Goal: Information Seeking & Learning: Learn about a topic

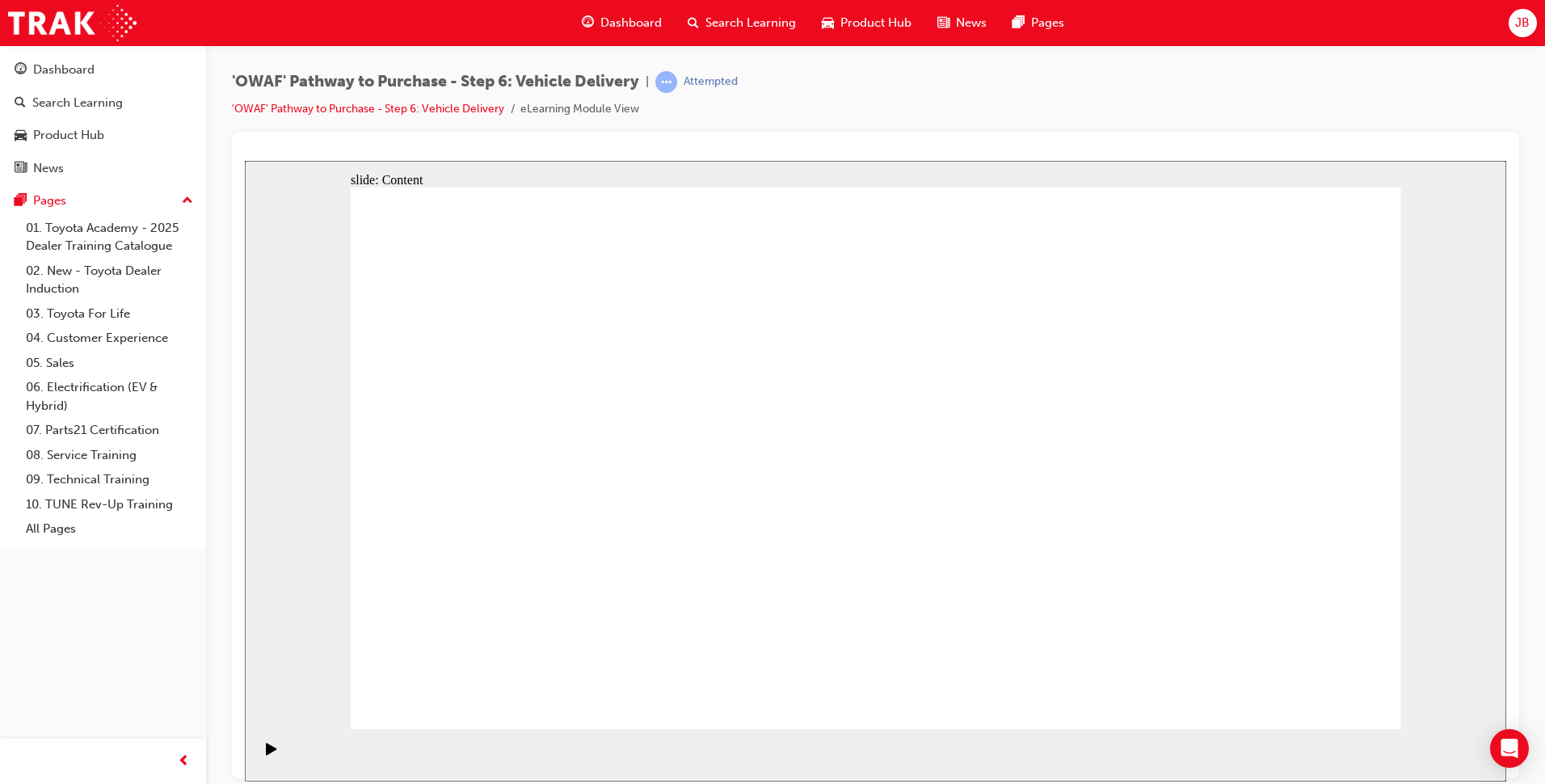
drag, startPoint x: 1261, startPoint y: 408, endPoint x: 1256, endPoint y: 401, distance: 8.6
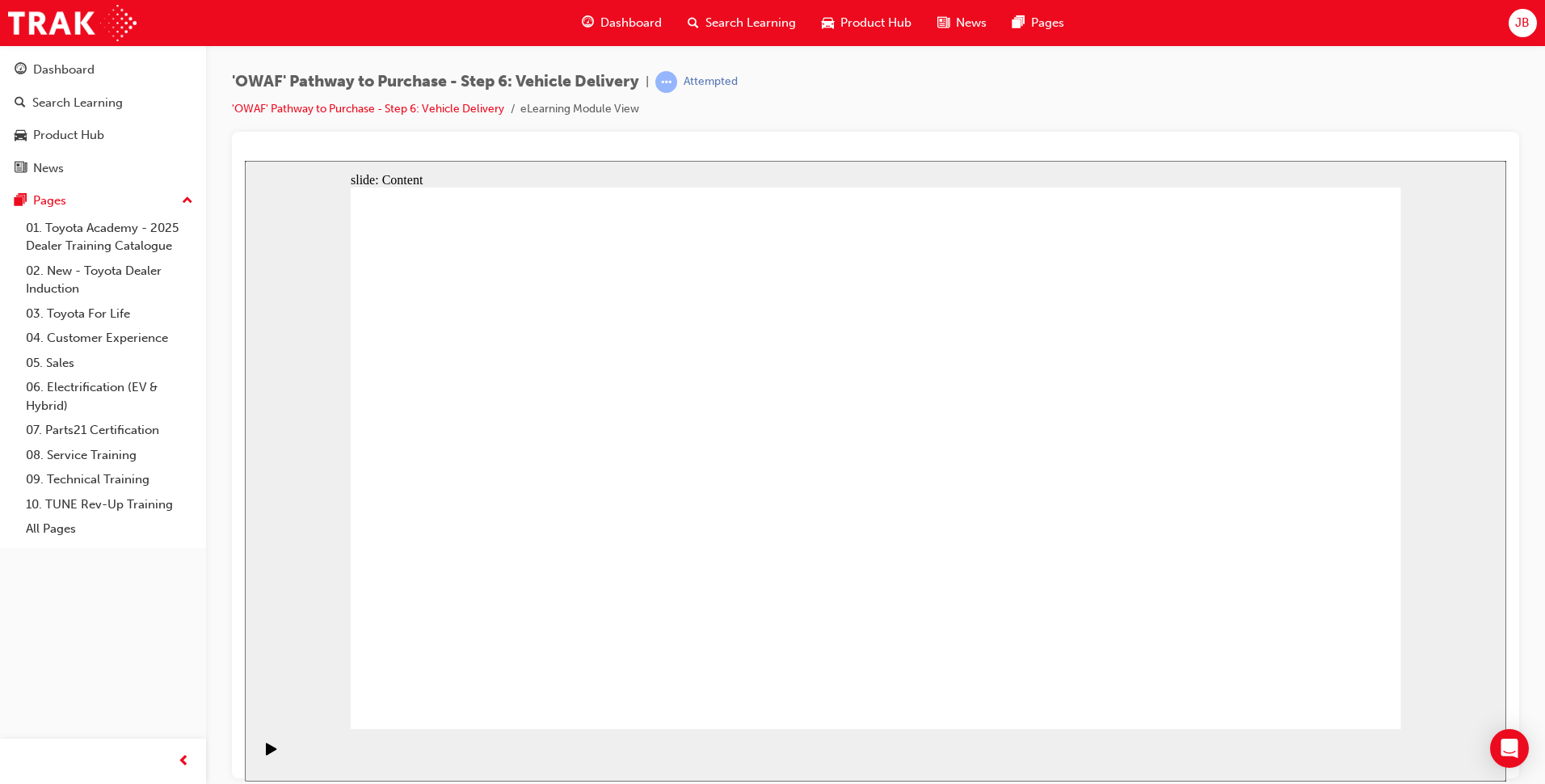
drag, startPoint x: 576, startPoint y: 409, endPoint x: 594, endPoint y: 431, distance: 28.4
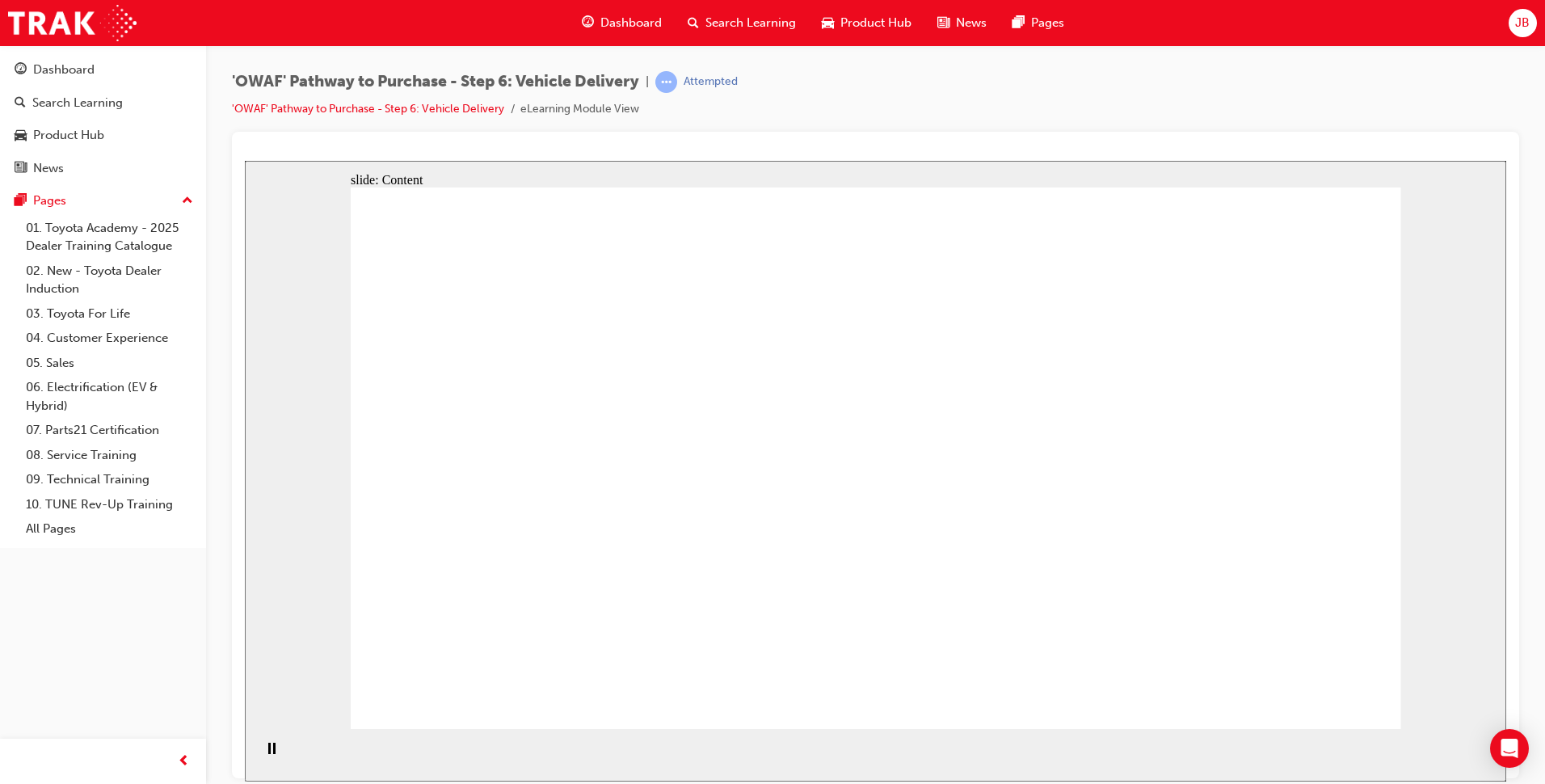
drag, startPoint x: 594, startPoint y: 425, endPoint x: 606, endPoint y: 430, distance: 13.0
drag, startPoint x: 1060, startPoint y: 583, endPoint x: 826, endPoint y: 576, distance: 234.1
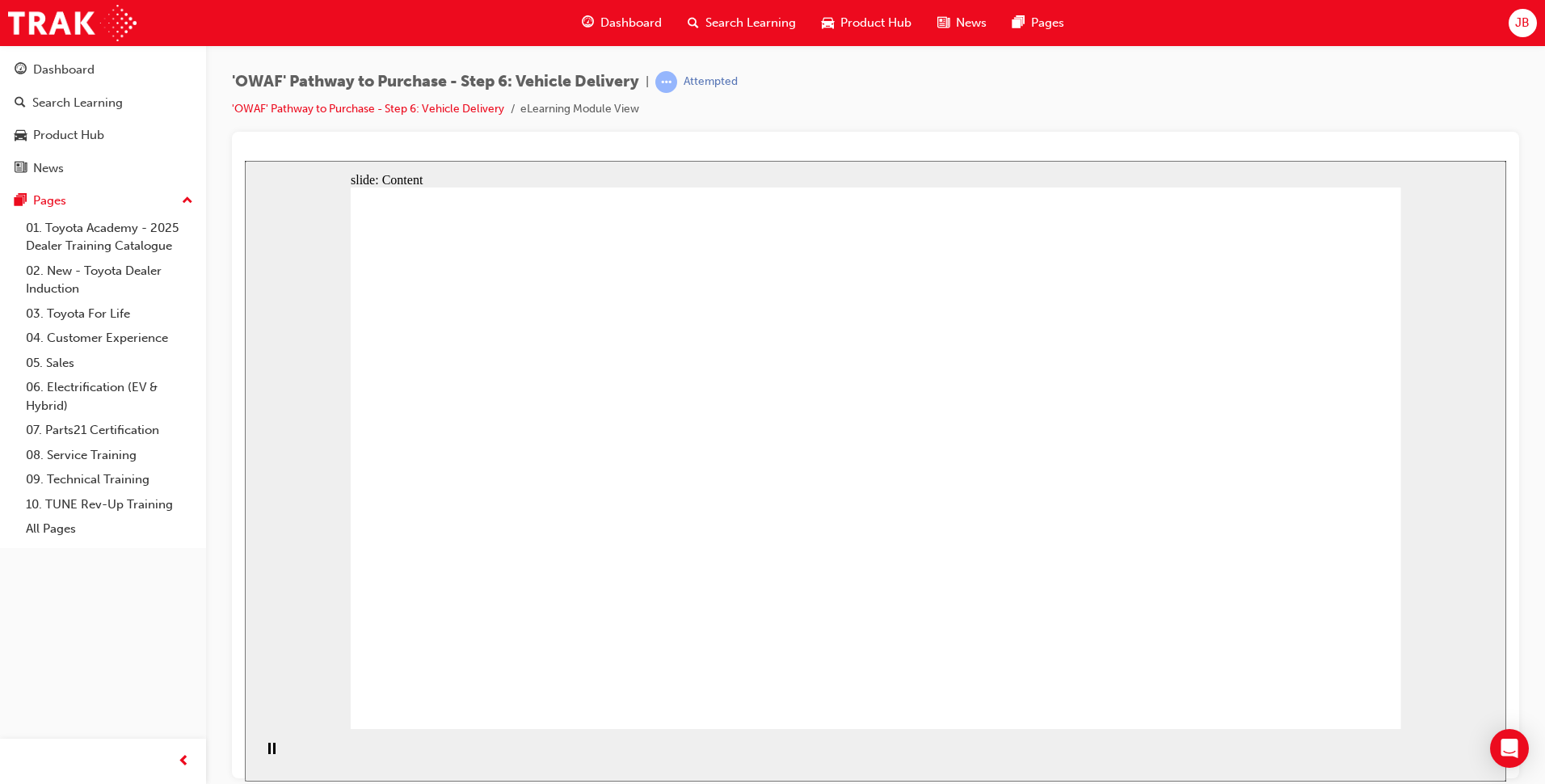
drag, startPoint x: 606, startPoint y: 566, endPoint x: 589, endPoint y: 455, distance: 112.3
drag, startPoint x: 672, startPoint y: 538, endPoint x: 892, endPoint y: 398, distance: 260.8
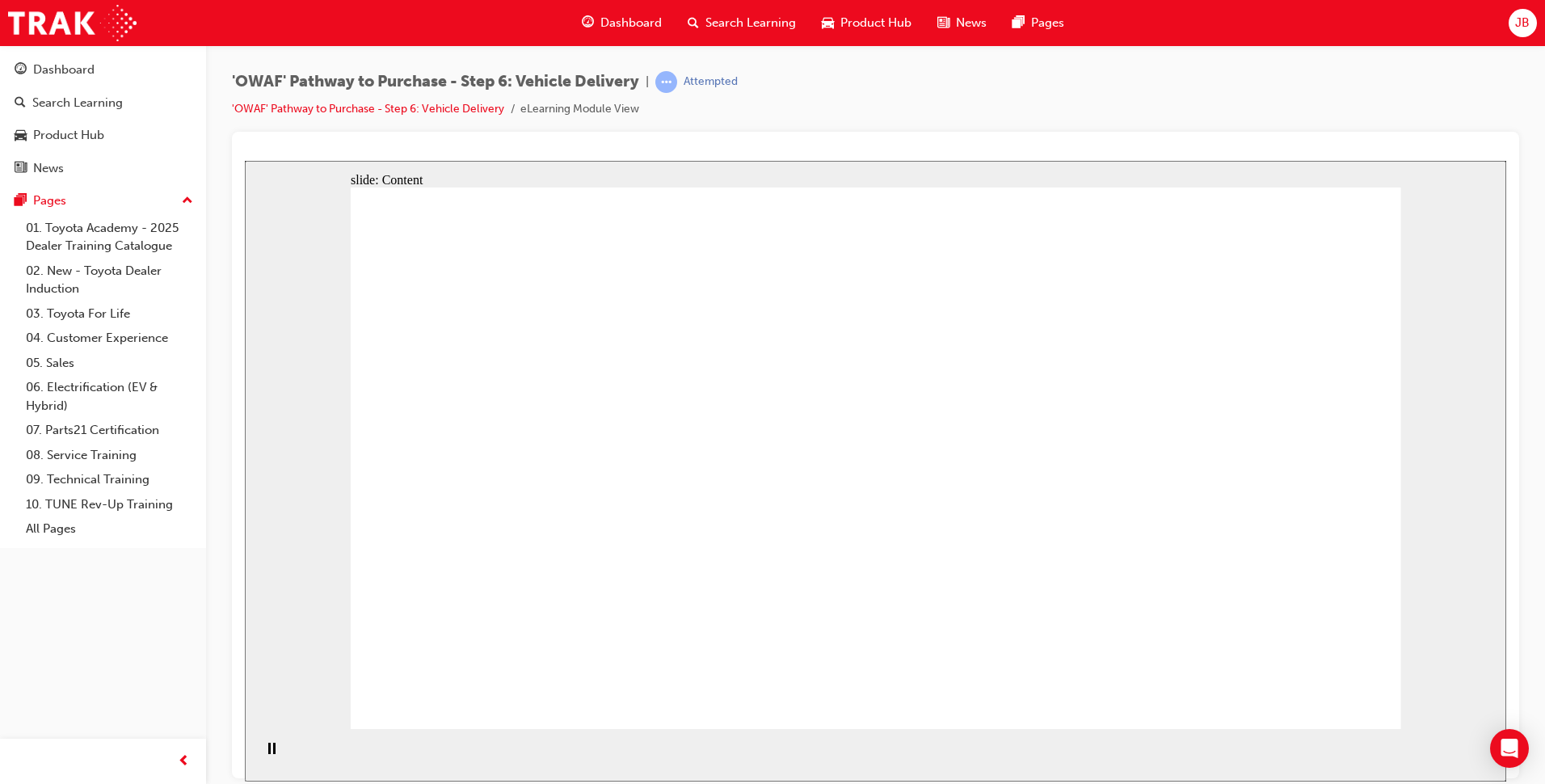
drag, startPoint x: 757, startPoint y: 441, endPoint x: 1017, endPoint y: 441, distance: 260.0
drag, startPoint x: 1080, startPoint y: 441, endPoint x: 1029, endPoint y: 526, distance: 99.1
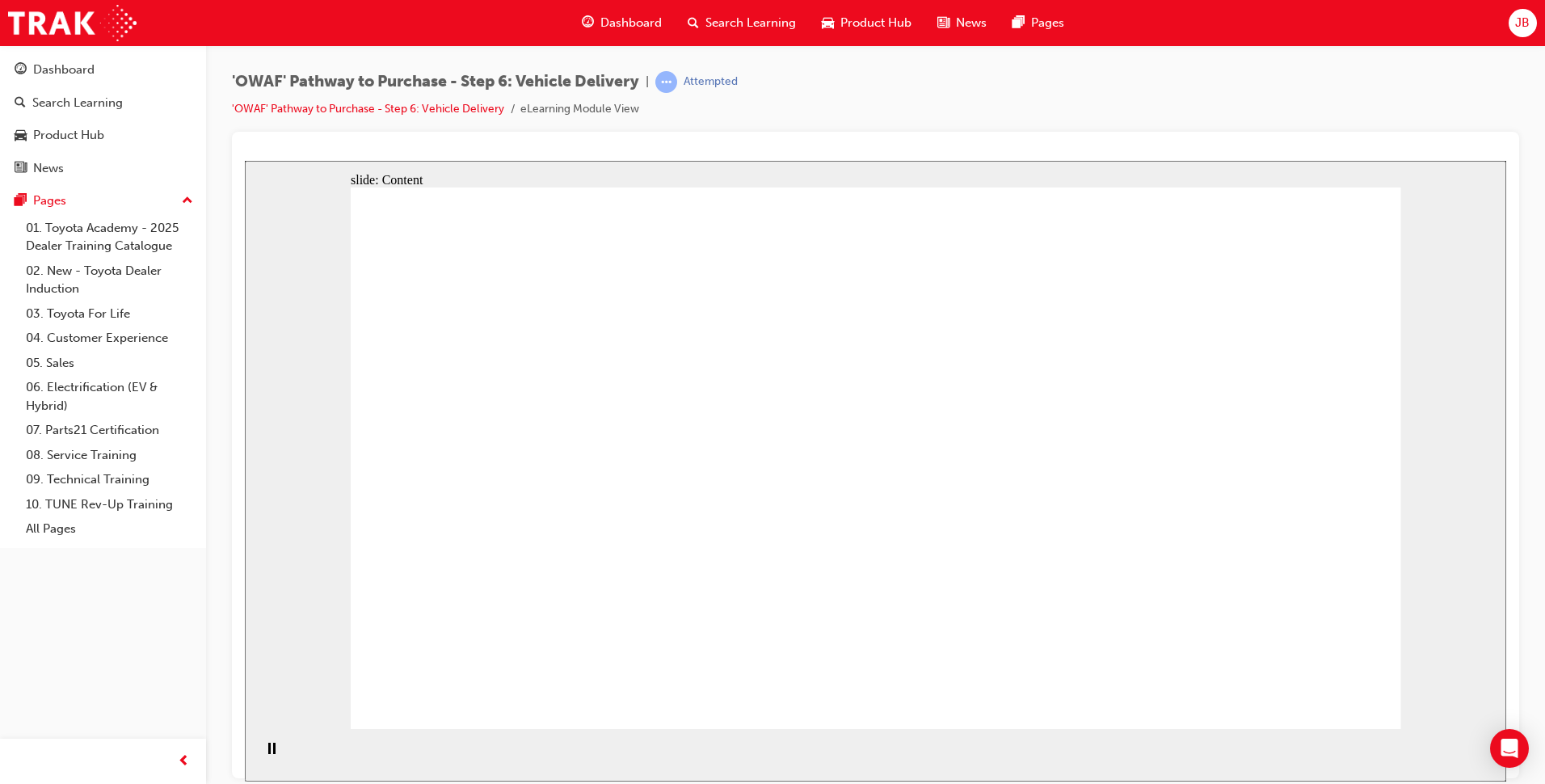
drag, startPoint x: 991, startPoint y: 527, endPoint x: 655, endPoint y: 537, distance: 336.1
drag, startPoint x: 604, startPoint y: 444, endPoint x: 633, endPoint y: 477, distance: 43.9
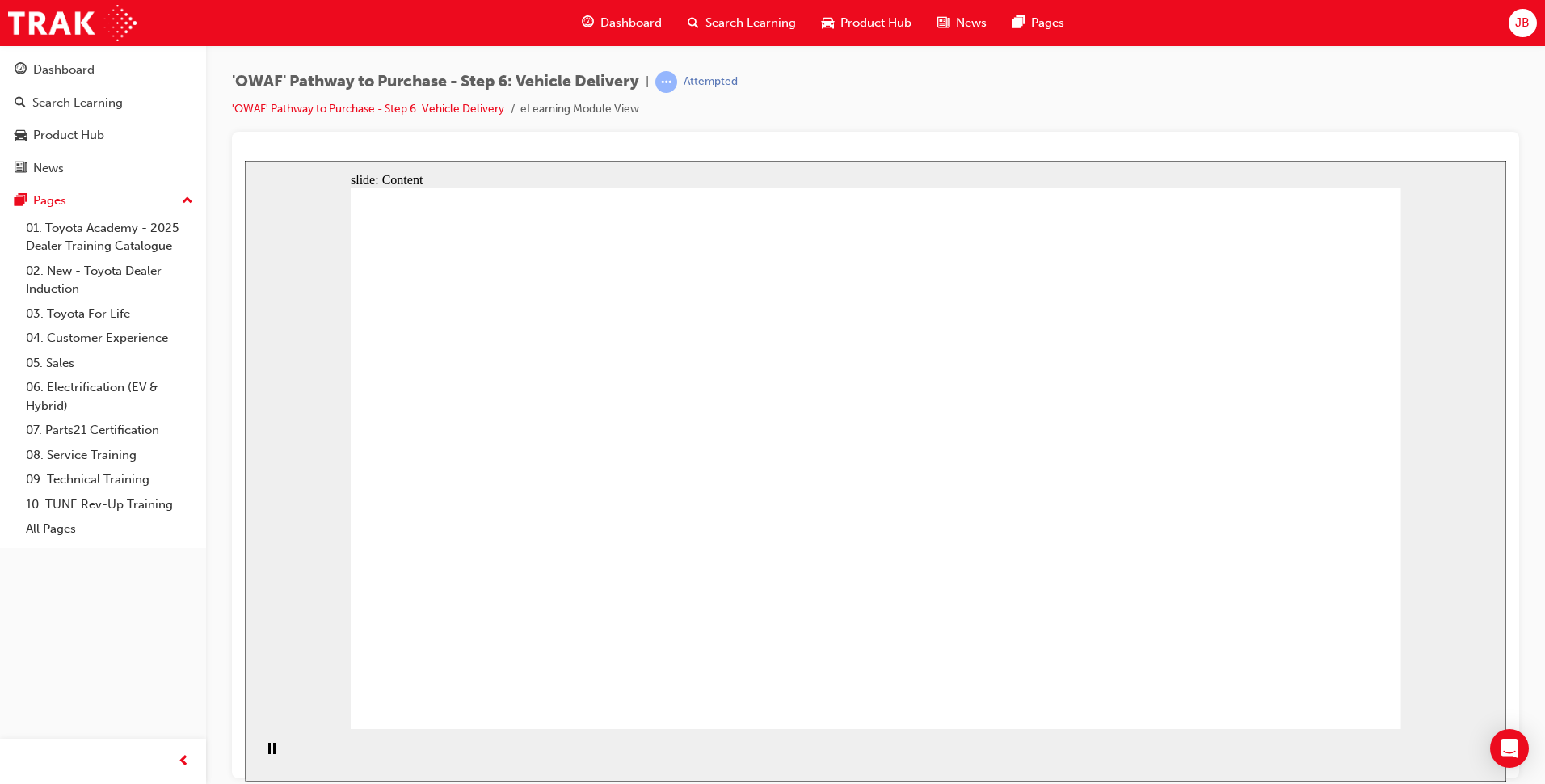
drag, startPoint x: 605, startPoint y: 529, endPoint x: 872, endPoint y: 462, distance: 275.3
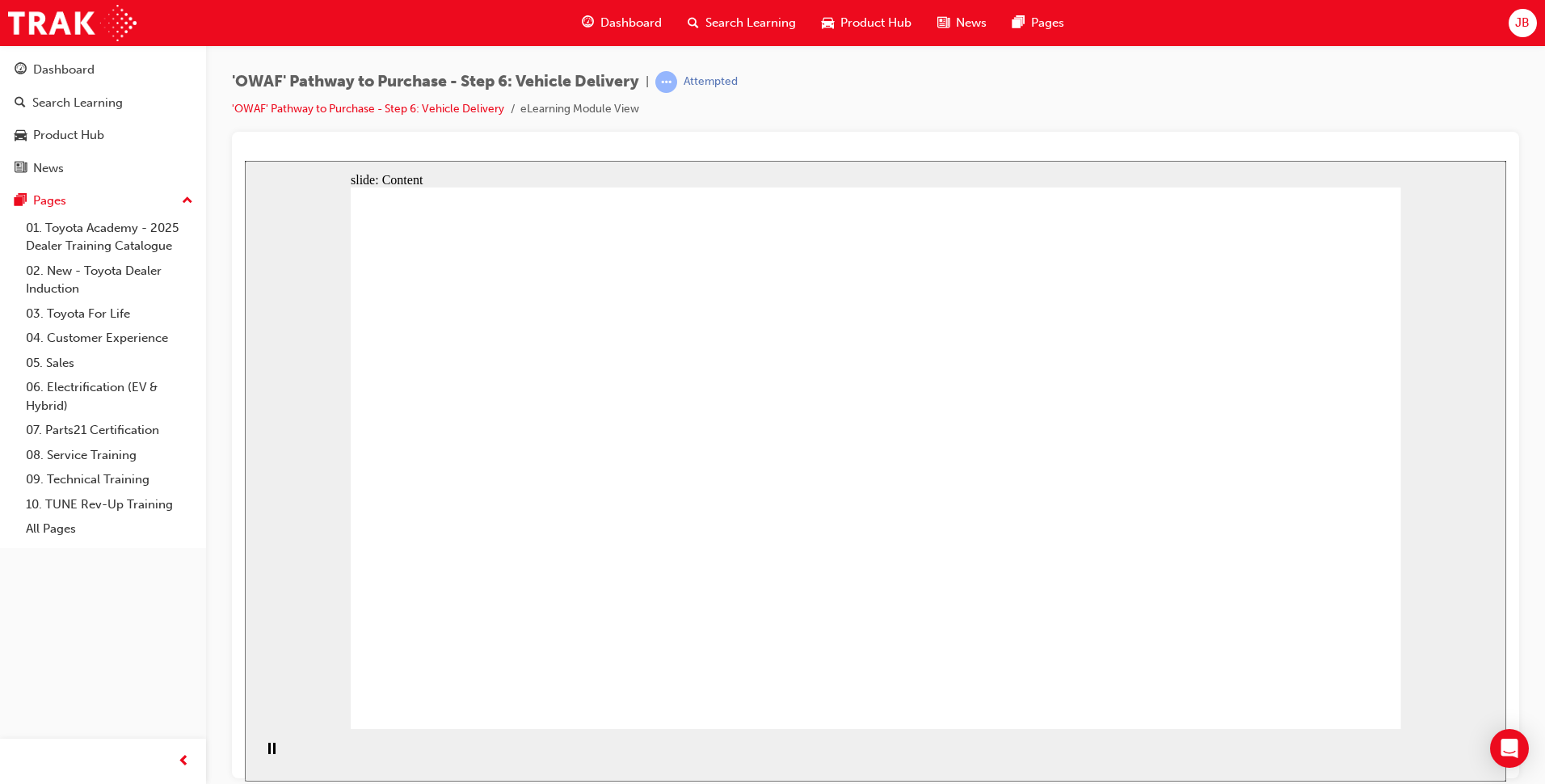
drag, startPoint x: 1276, startPoint y: 673, endPoint x: 1285, endPoint y: 685, distance: 15.0
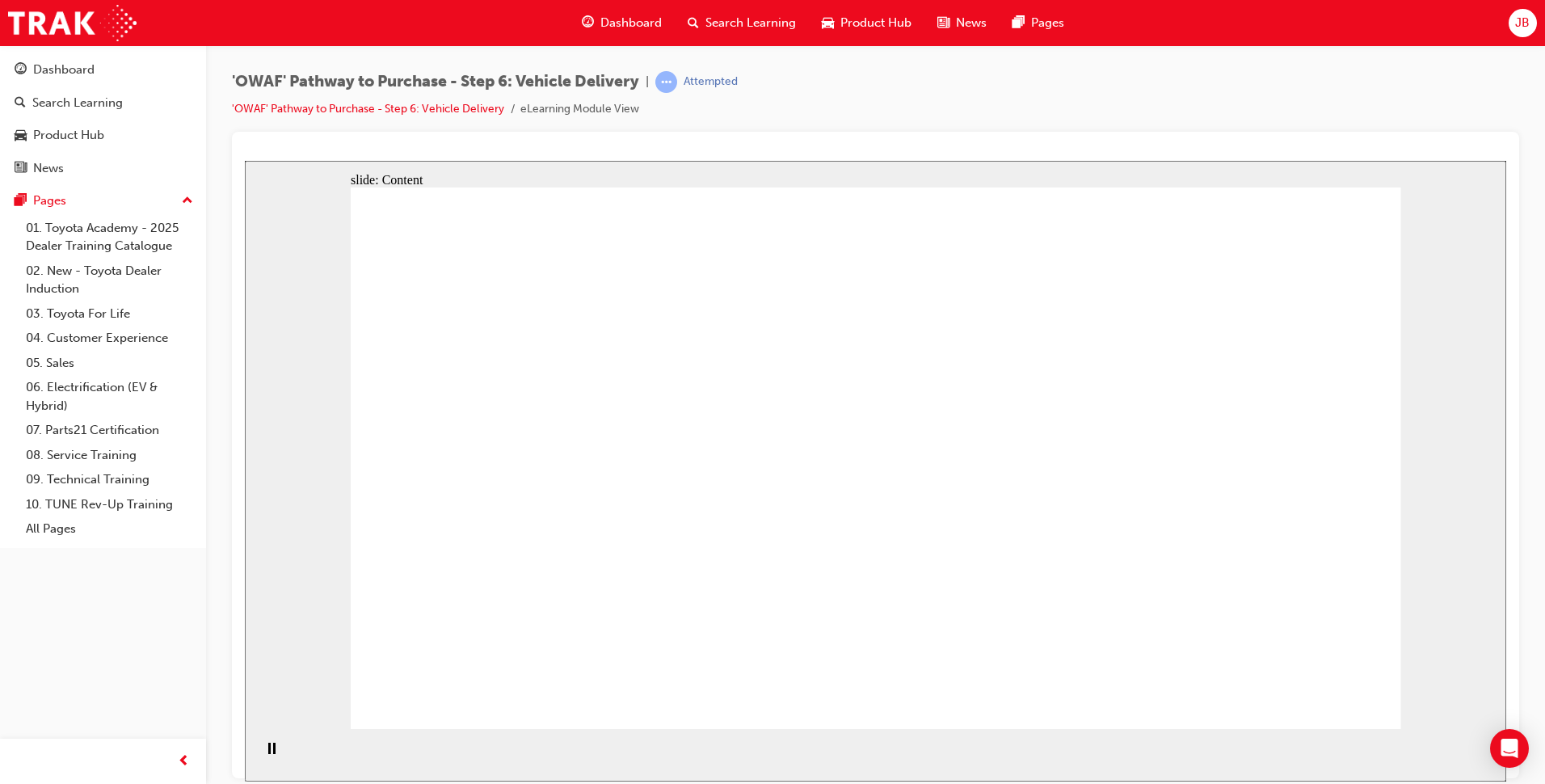
drag, startPoint x: 595, startPoint y: 600, endPoint x: 747, endPoint y: 465, distance: 203.3
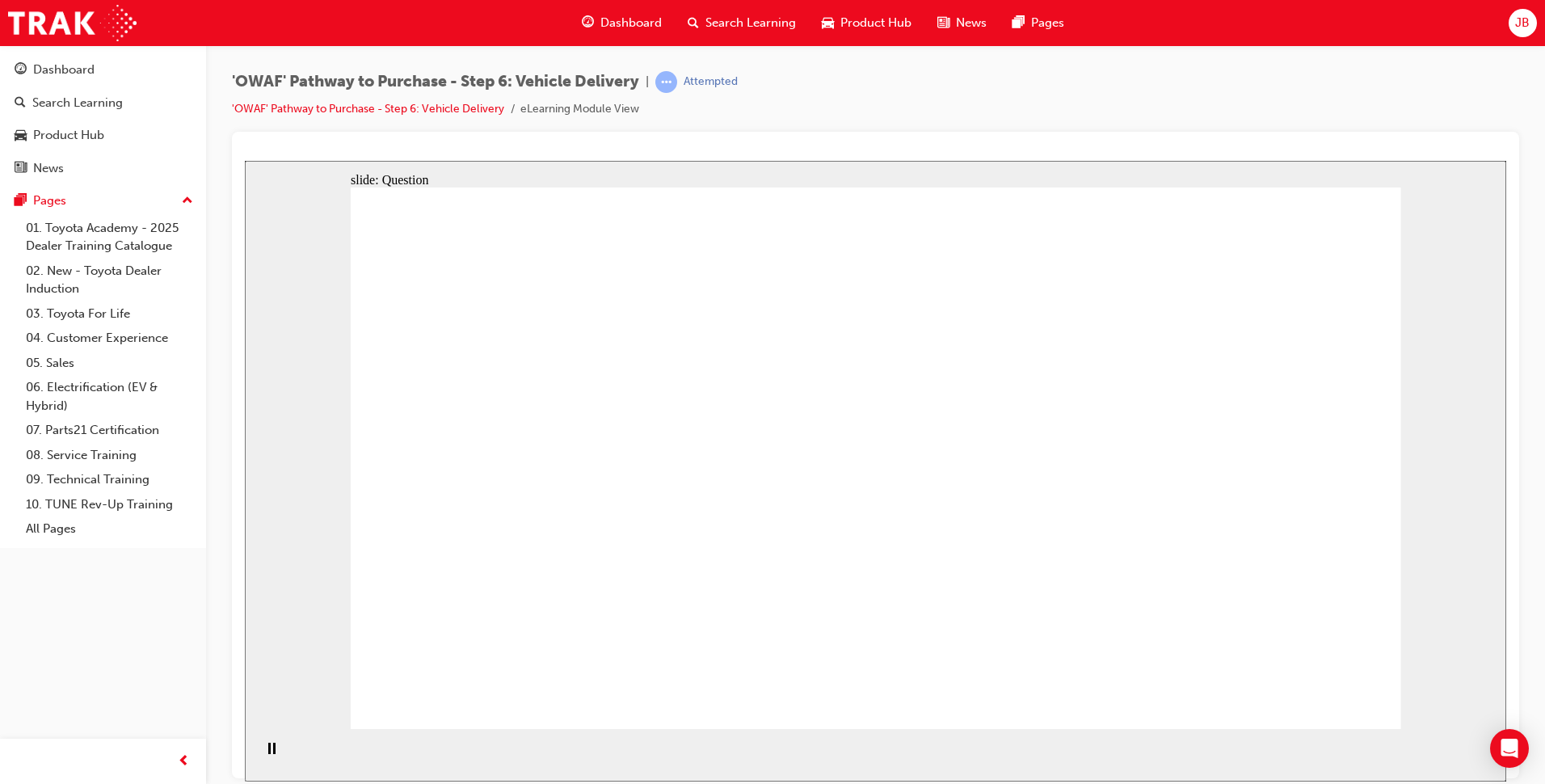
radio input "true"
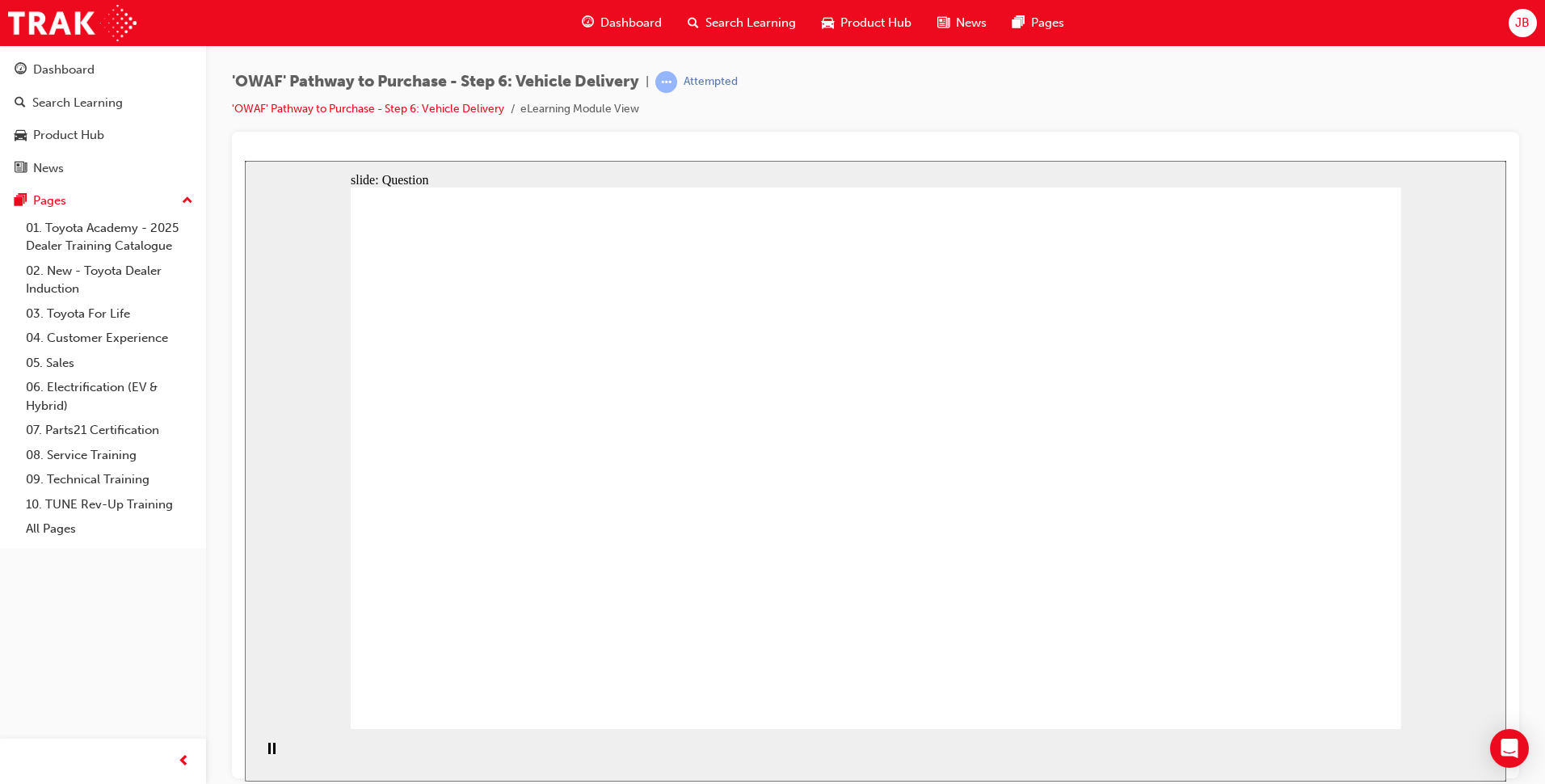
drag, startPoint x: 661, startPoint y: 570, endPoint x: 708, endPoint y: 390, distance: 186.0
drag, startPoint x: 870, startPoint y: 570, endPoint x: 1074, endPoint y: 428, distance: 248.6
drag, startPoint x: 1071, startPoint y: 561, endPoint x: 602, endPoint y: 446, distance: 482.9
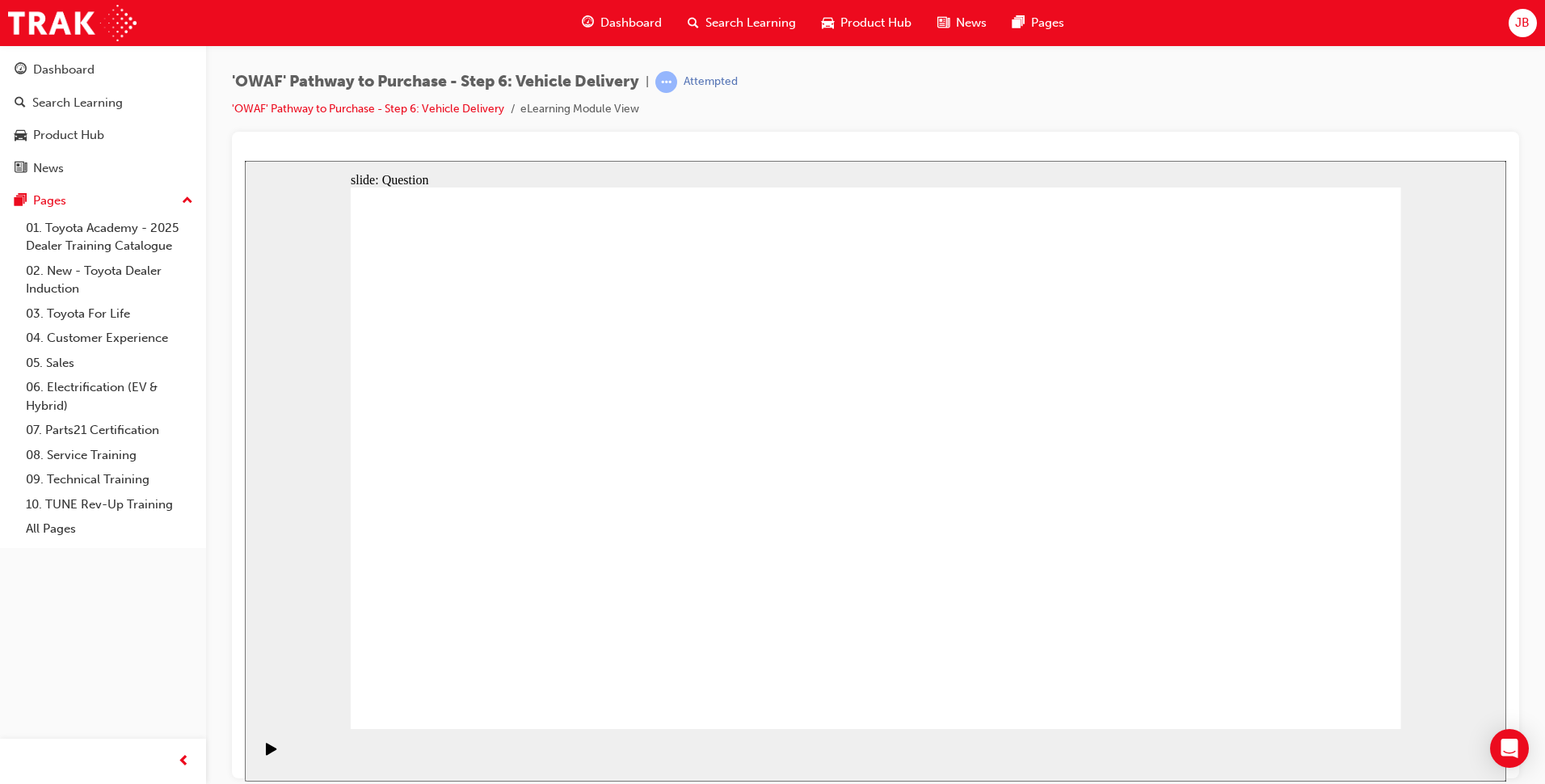
checkbox input "true"
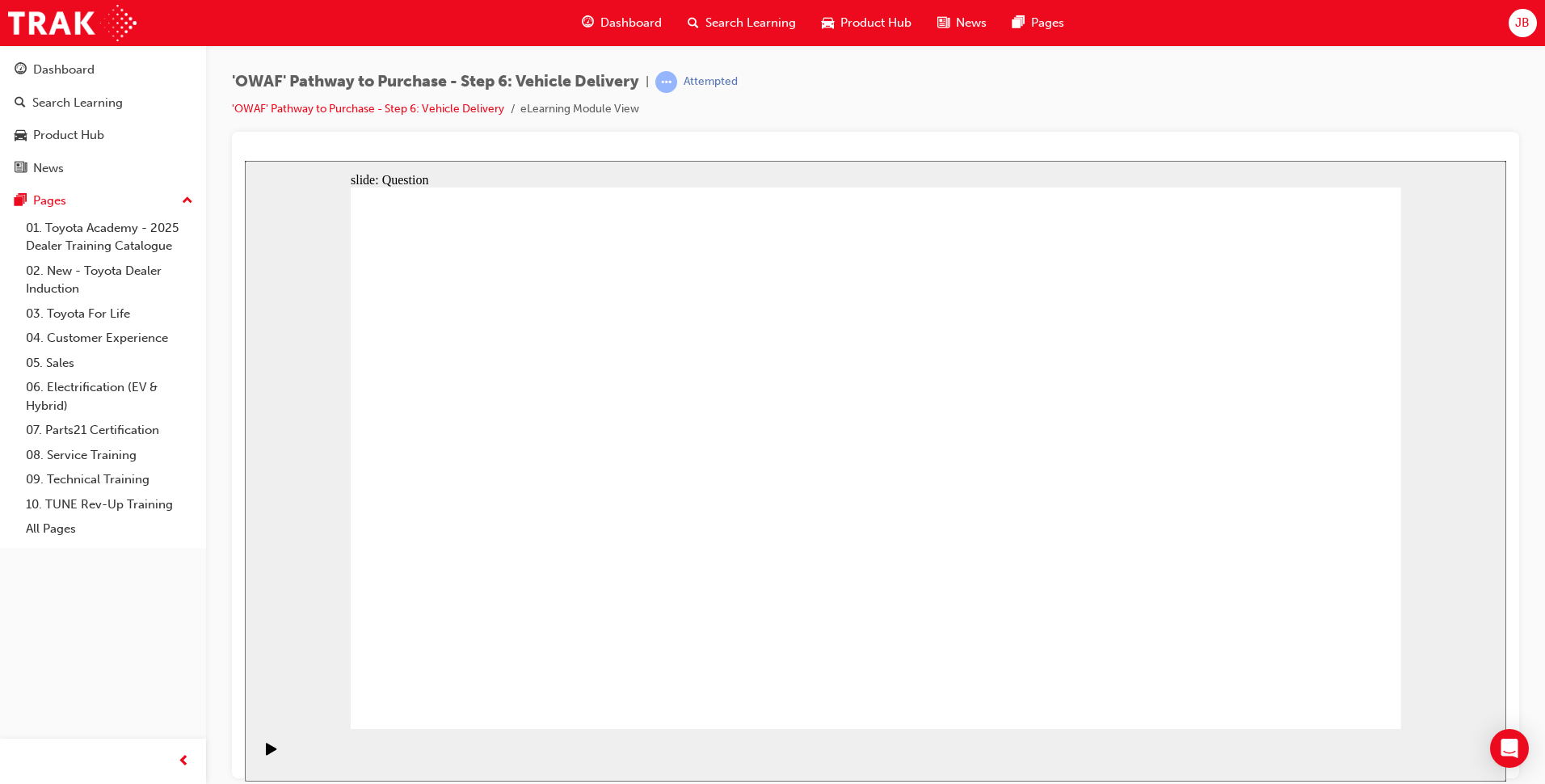
drag, startPoint x: 1201, startPoint y: 475, endPoint x: 474, endPoint y: 560, distance: 732.0
drag, startPoint x: 1159, startPoint y: 511, endPoint x: 525, endPoint y: 597, distance: 639.8
drag, startPoint x: 1294, startPoint y: 472, endPoint x: 1008, endPoint y: 533, distance: 292.4
drag, startPoint x: 1224, startPoint y: 495, endPoint x: 577, endPoint y: 560, distance: 650.3
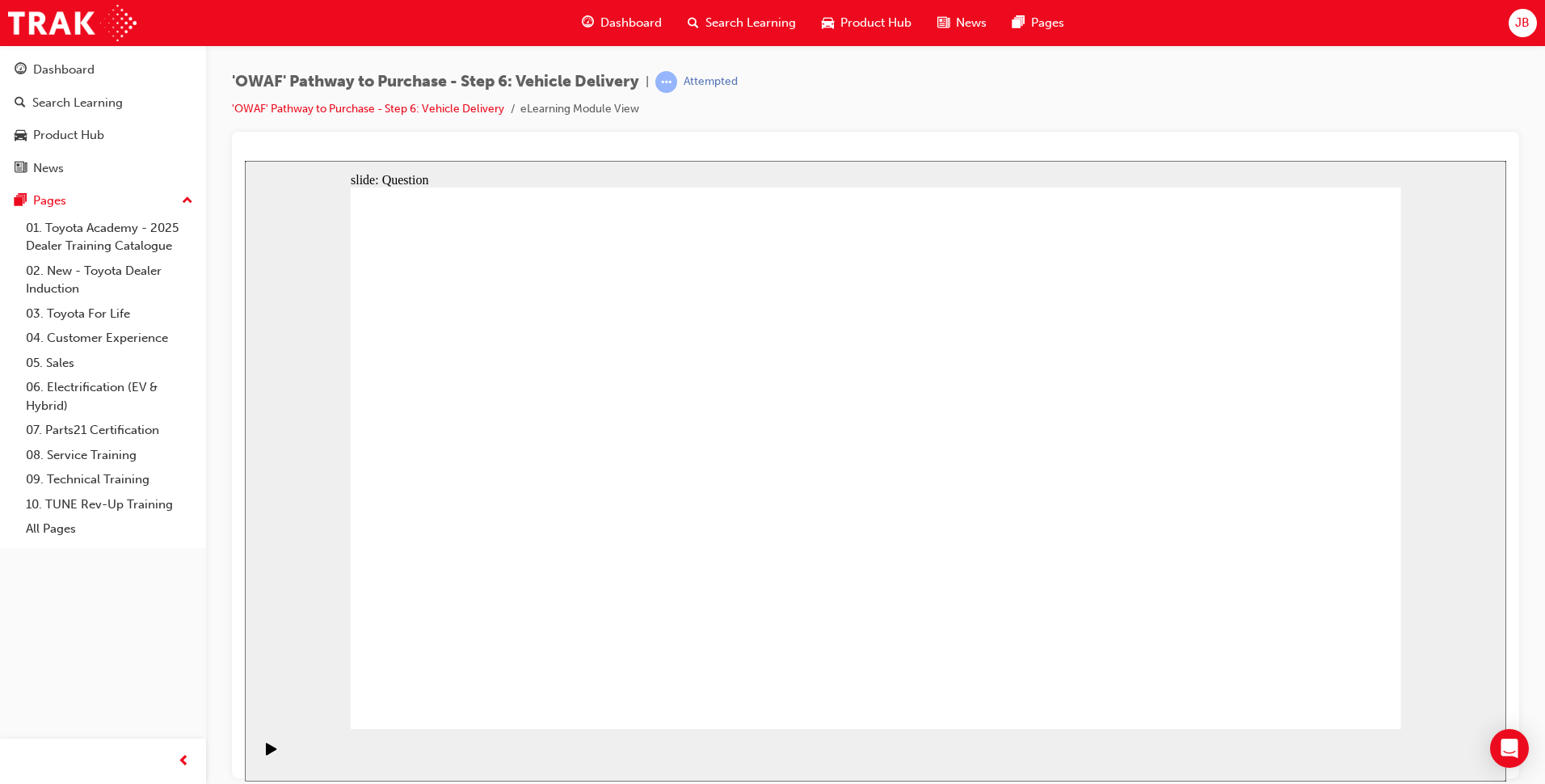
drag, startPoint x: 1280, startPoint y: 493, endPoint x: 588, endPoint y: 554, distance: 694.7
drag, startPoint x: 1238, startPoint y: 500, endPoint x: 989, endPoint y: 549, distance: 253.8
drag, startPoint x: 1250, startPoint y: 533, endPoint x: 592, endPoint y: 561, distance: 658.6
drag, startPoint x: 1233, startPoint y: 484, endPoint x: 492, endPoint y: 549, distance: 743.8
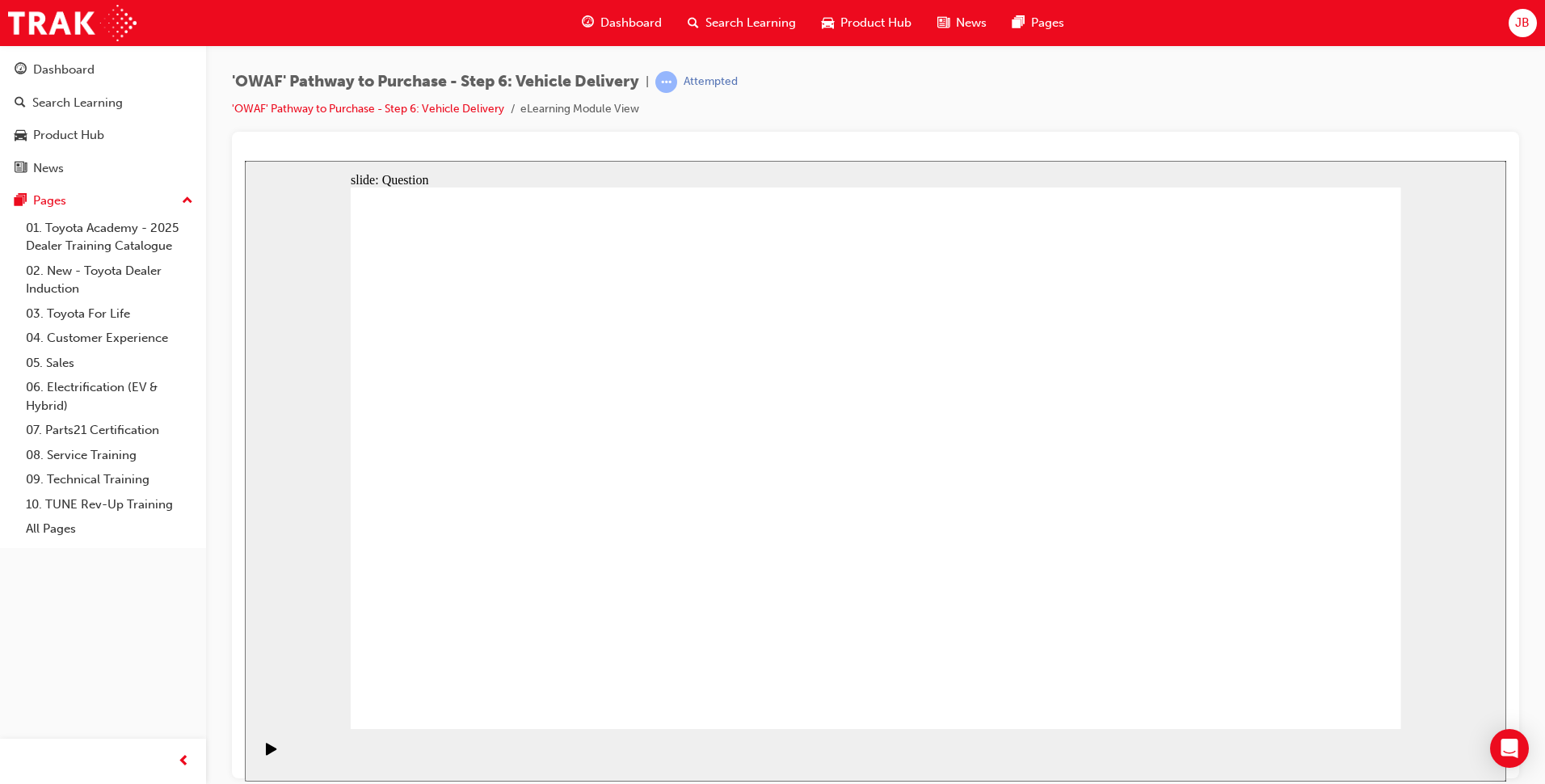
radio input "true"
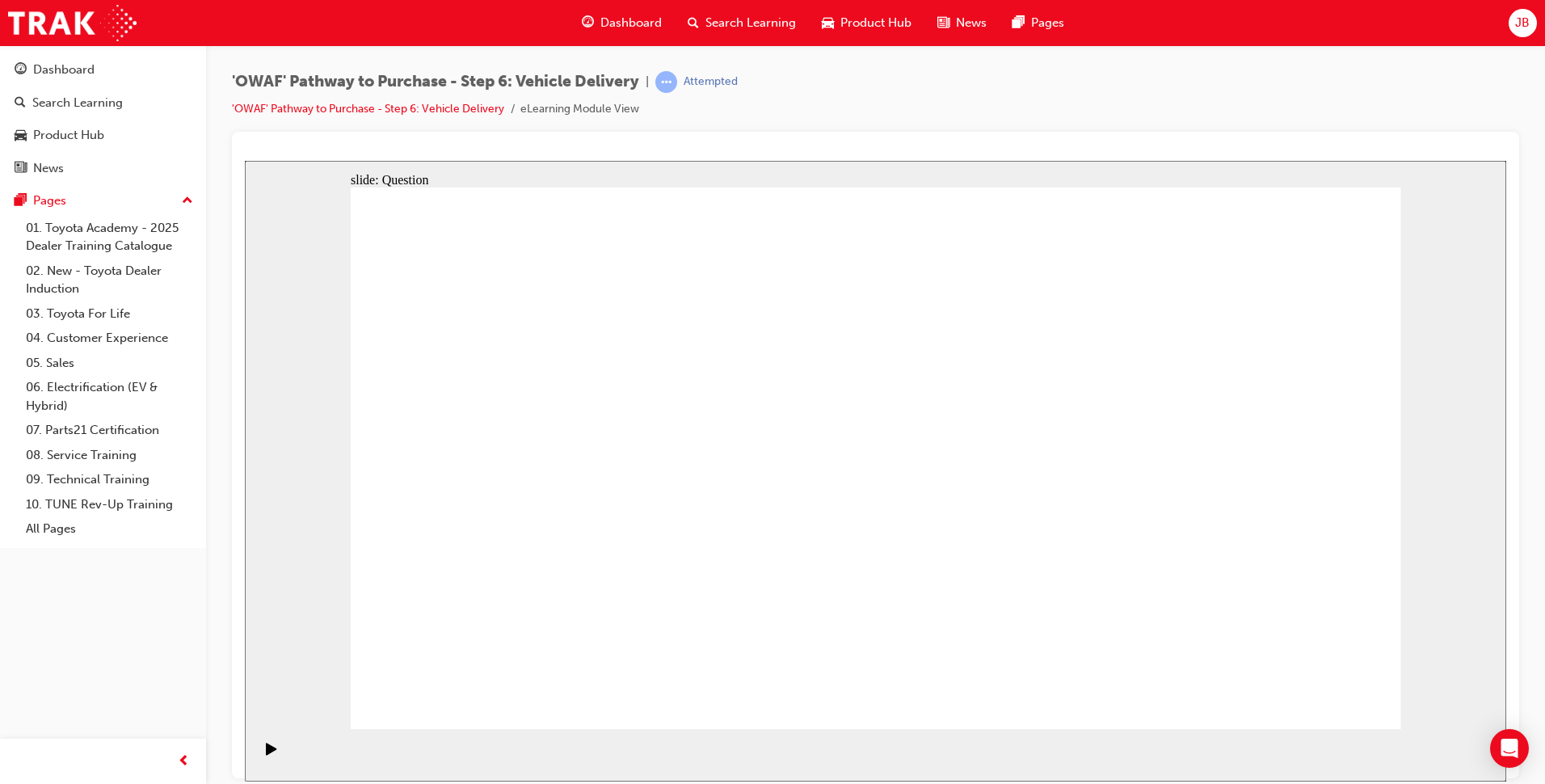
click at [693, 28] on span "search-icon" at bounding box center [693, 23] width 11 height 20
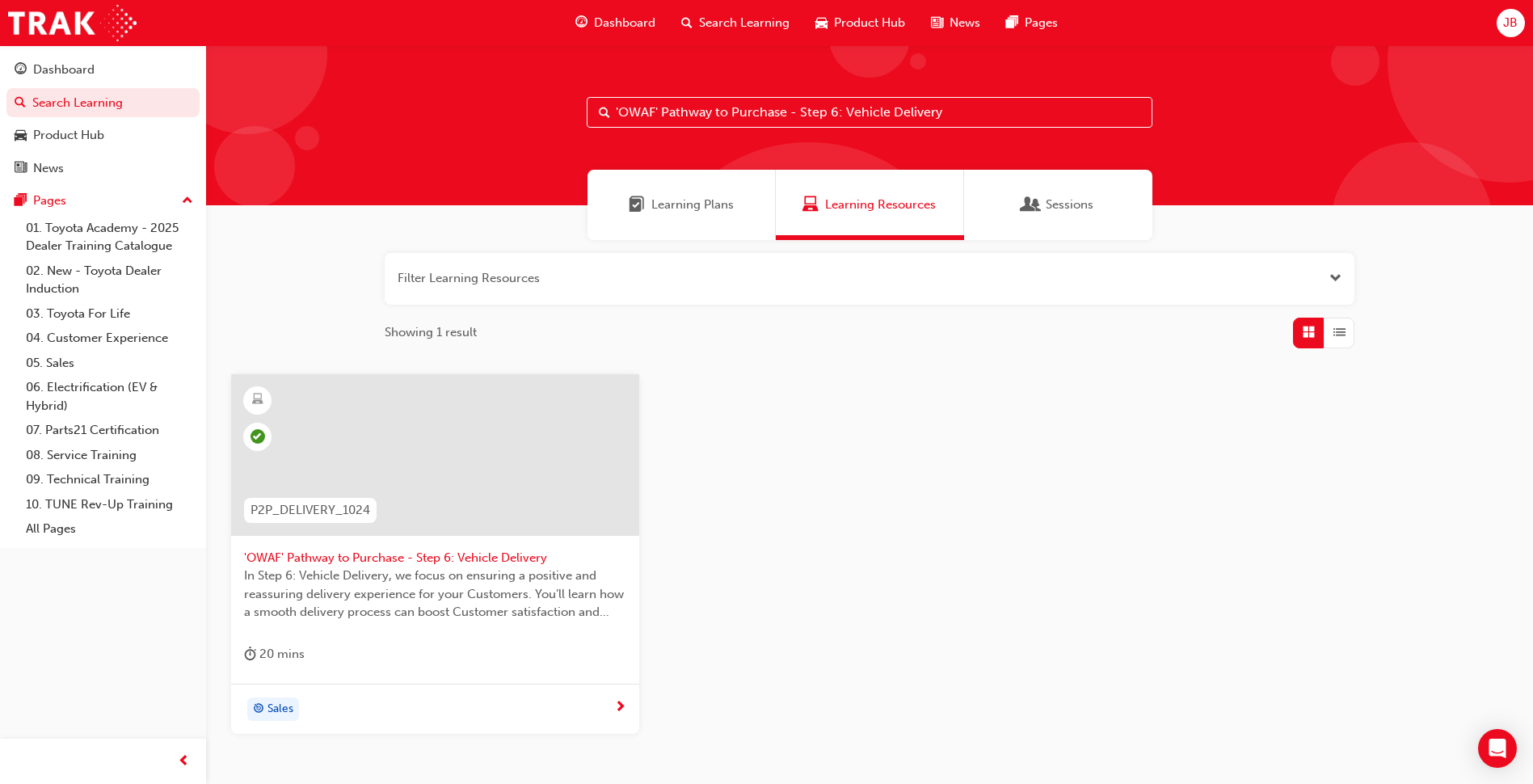
drag, startPoint x: 967, startPoint y: 122, endPoint x: 829, endPoint y: 98, distance: 140.1
click at [829, 98] on input "'OWAF' Pathway to Purchase - Step 6: Vehicle Delivery" at bounding box center [869, 112] width 566 height 30
type input "'OWAF' Pathway to Purchase - Step 7"
click at [429, 570] on span "In Step 7: Follow-Up, you'll learn why follow-up is key to Customer satisfactio…" at bounding box center [435, 593] width 382 height 55
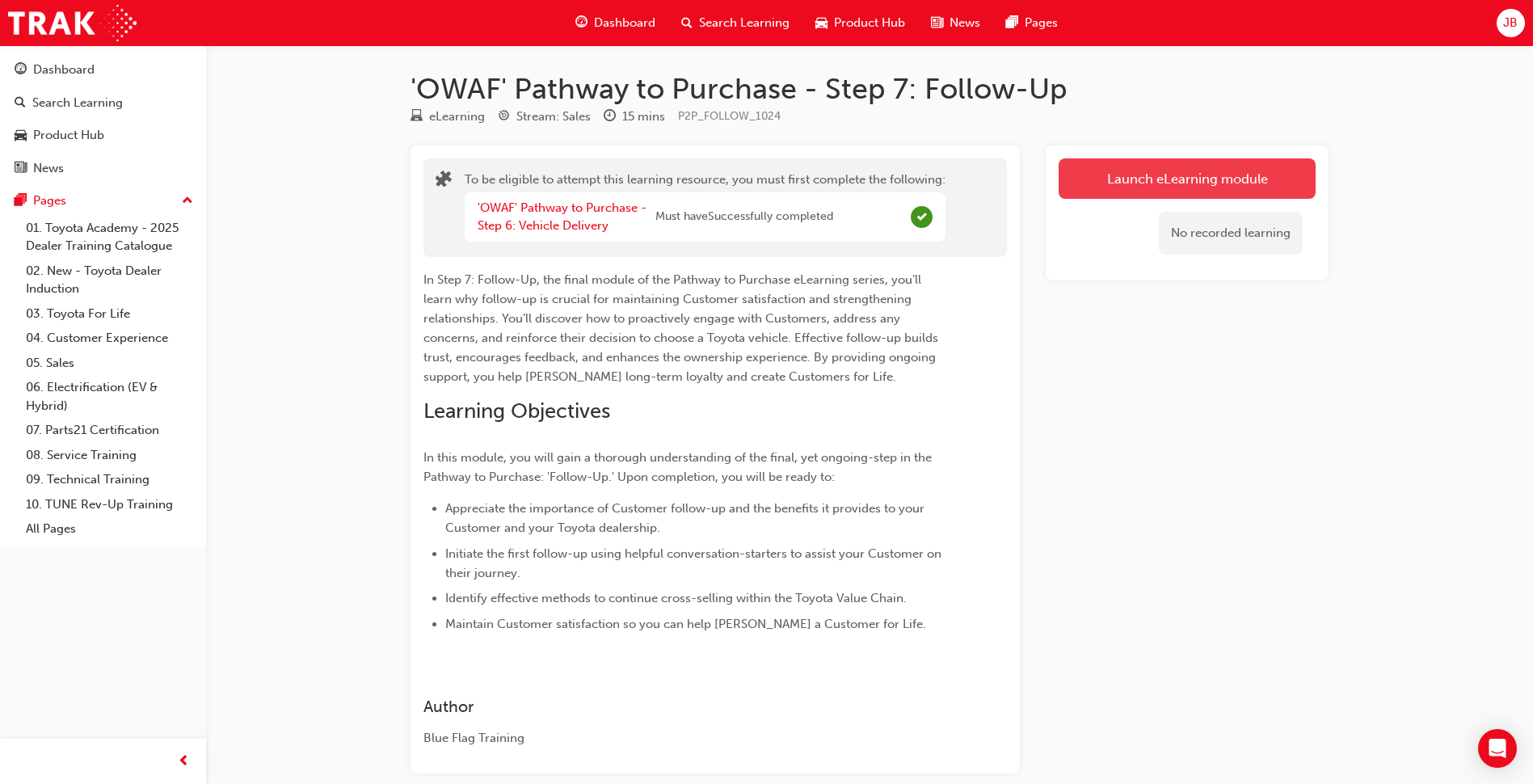
click at [1241, 180] on button "Launch eLearning module" at bounding box center [1187, 179] width 257 height 41
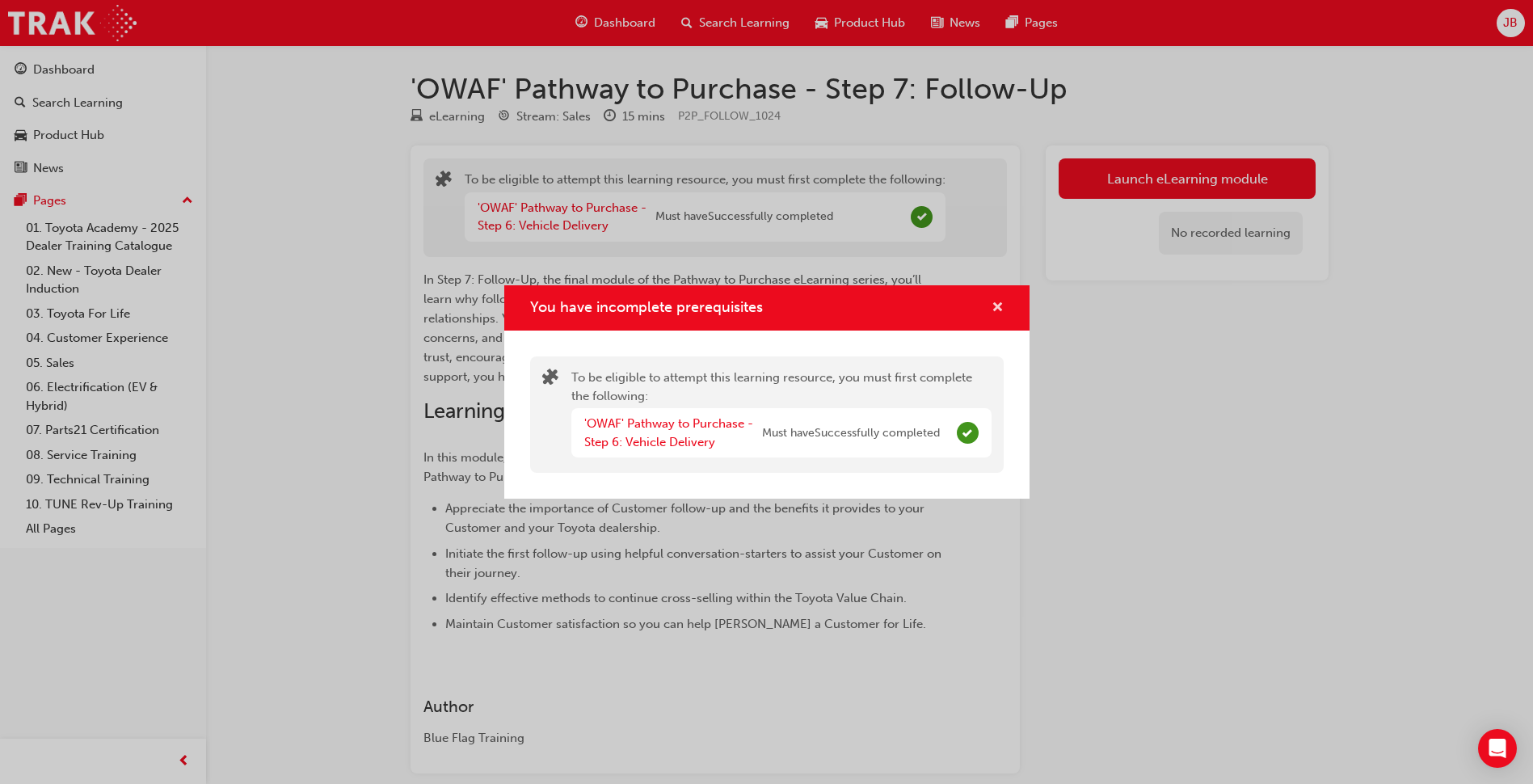
click at [994, 301] on span "cross-icon" at bounding box center [998, 308] width 12 height 14
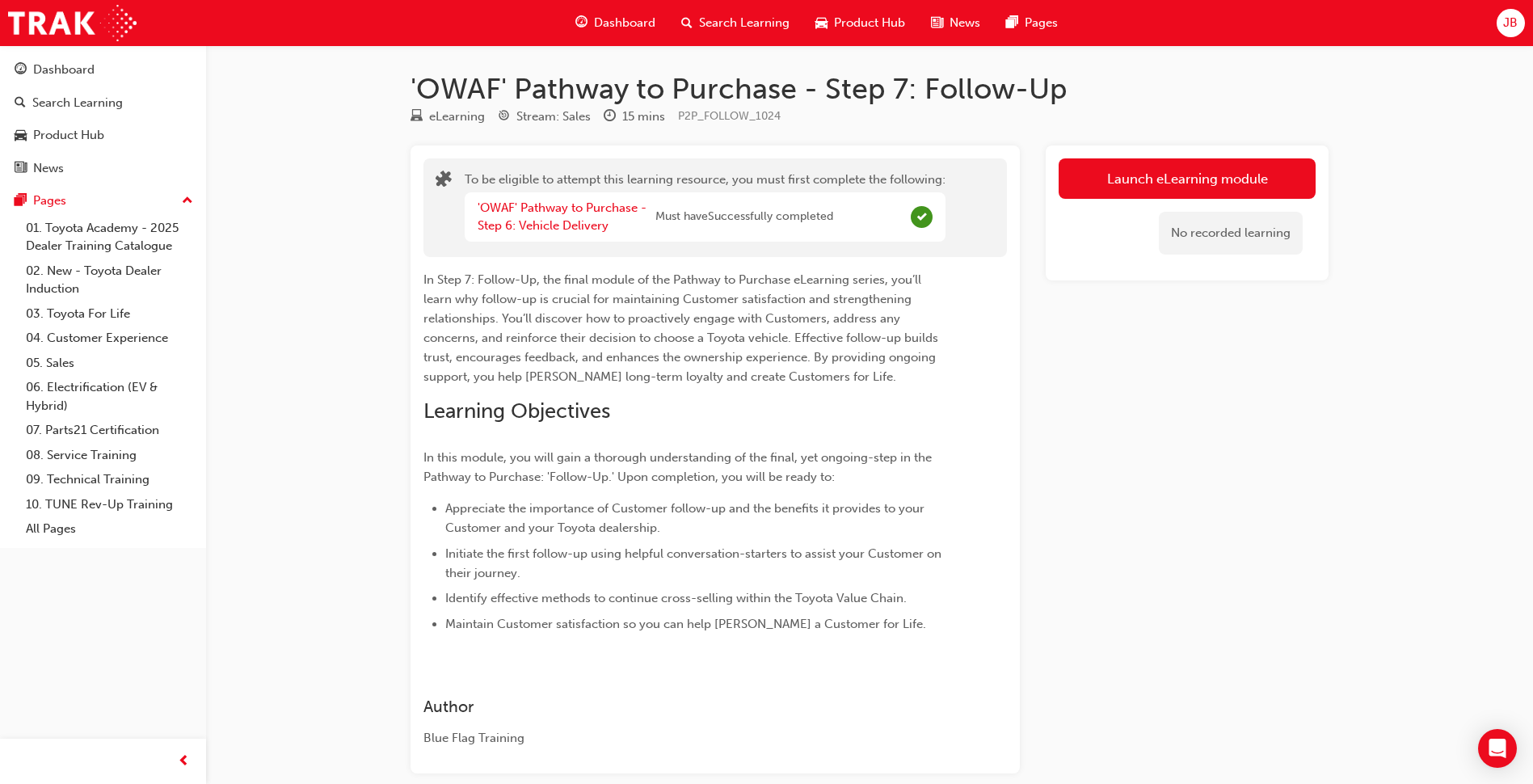
click at [721, 51] on div "'OWAF' Pathway to Purchase - Step 7: Follow-Up eLearning Stream: Sales 15 mins …" at bounding box center [869, 435] width 970 height 780
click at [743, 7] on div "Search Learning" at bounding box center [735, 23] width 134 height 33
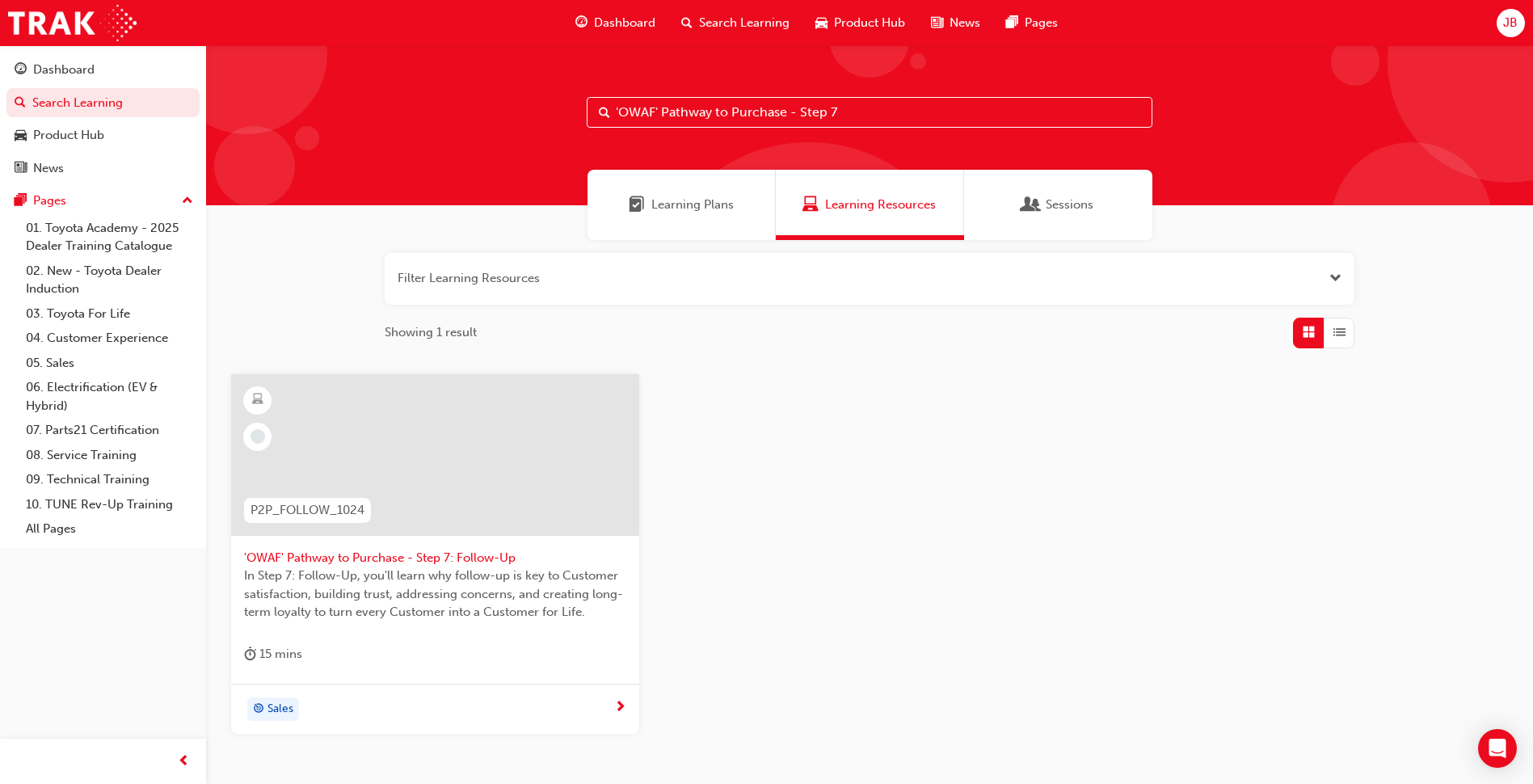
click at [874, 113] on input "'OWAF' Pathway to Purchase - Step 7" at bounding box center [869, 112] width 566 height 30
click at [458, 689] on div "Sales" at bounding box center [435, 709] width 408 height 51
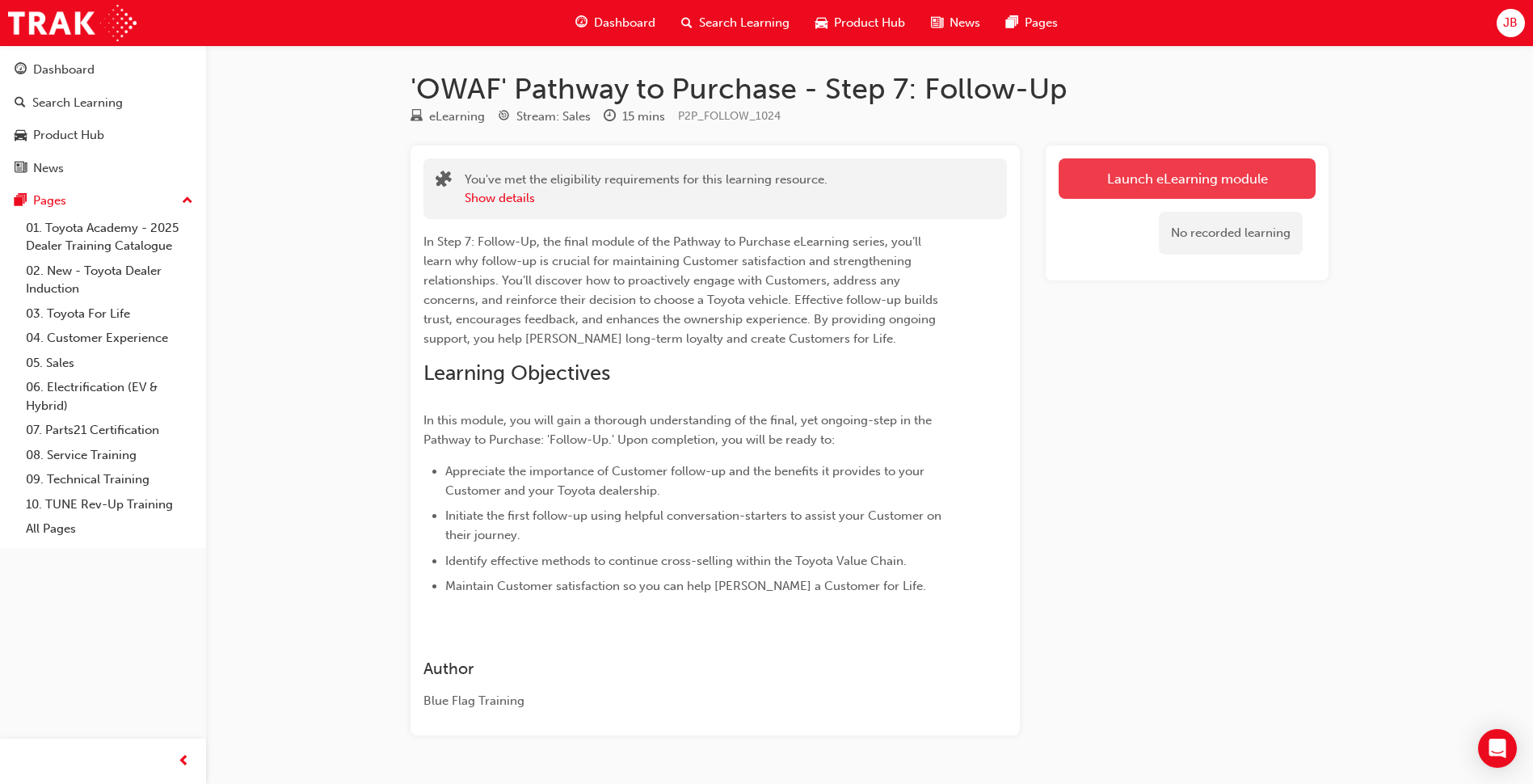
click at [1107, 192] on button "Launch eLearning module" at bounding box center [1187, 179] width 257 height 41
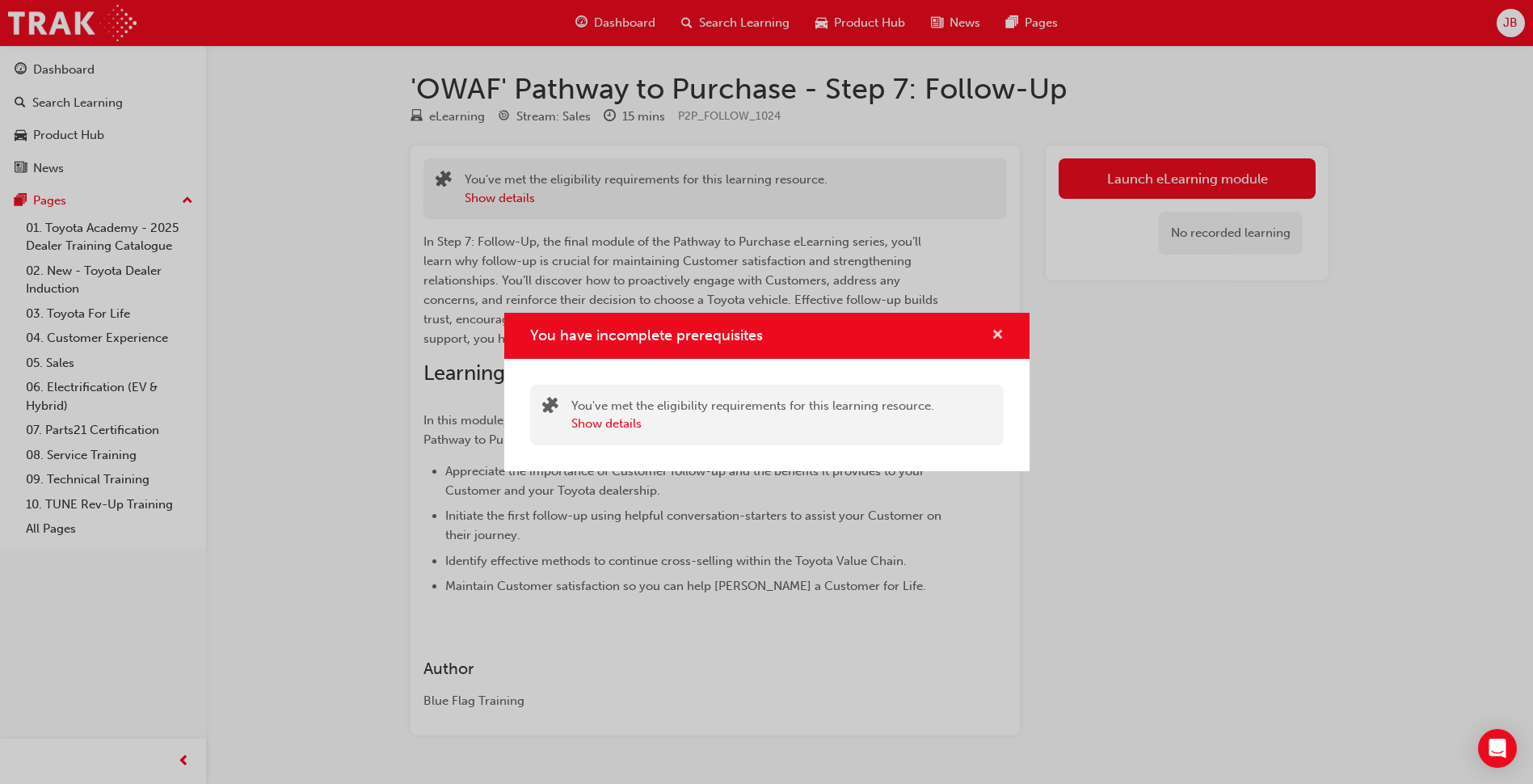
click at [999, 332] on span "cross-icon" at bounding box center [998, 336] width 12 height 14
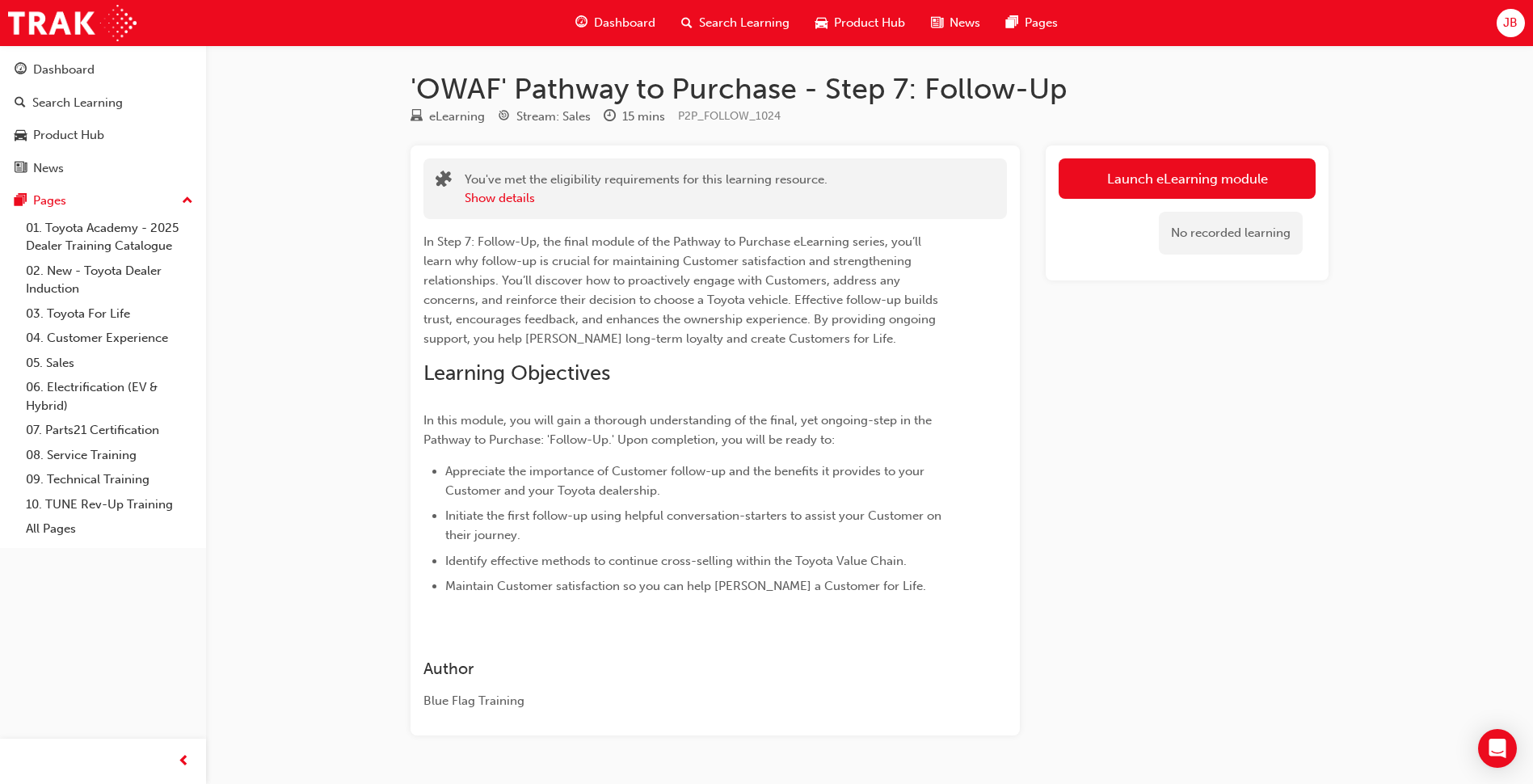
click at [723, 13] on div "Search Learning" at bounding box center [735, 23] width 134 height 33
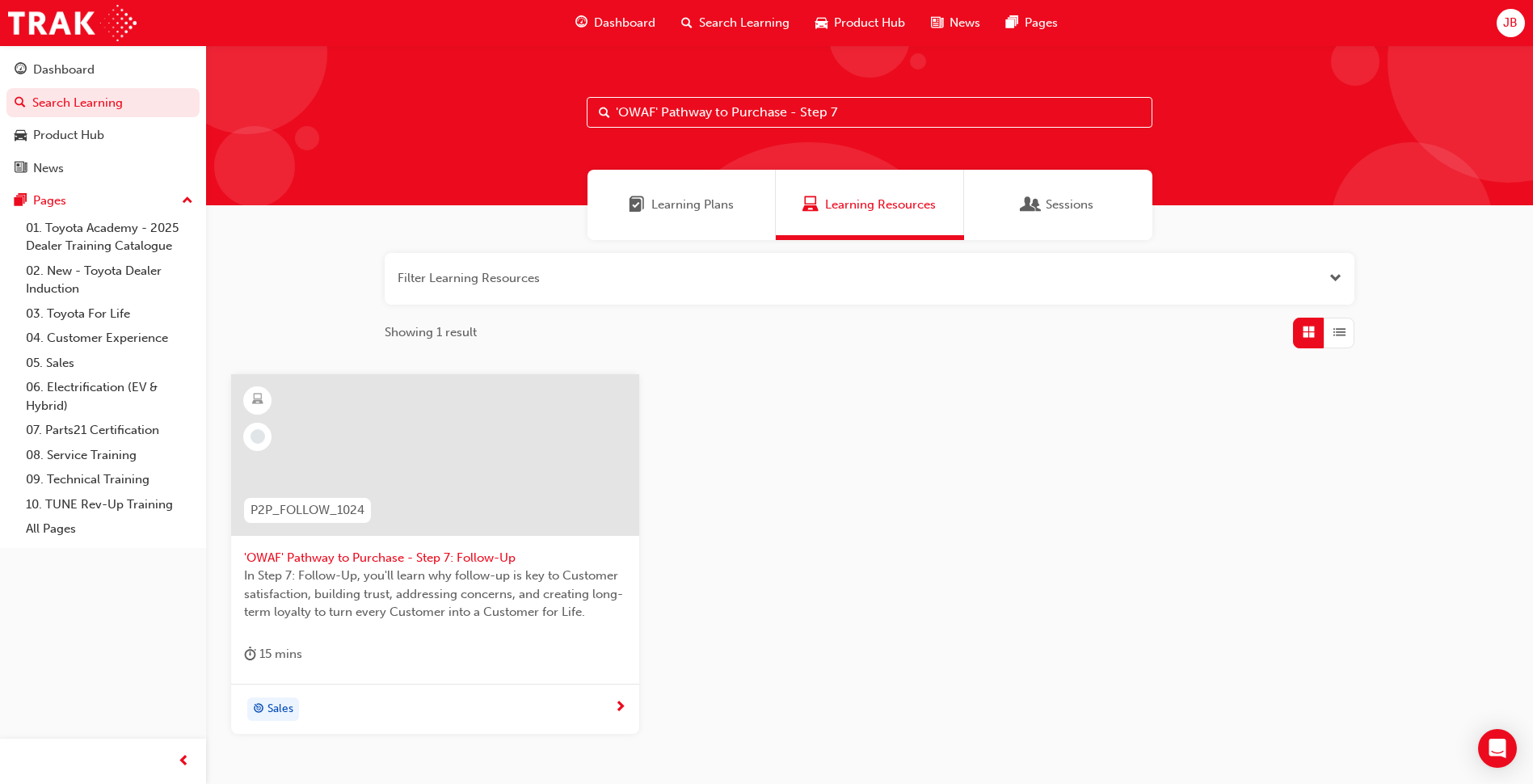
click at [952, 108] on input "'OWAF' Pathway to Purchase - Step 7" at bounding box center [869, 112] width 566 height 30
click at [506, 684] on div "Sales" at bounding box center [435, 709] width 408 height 51
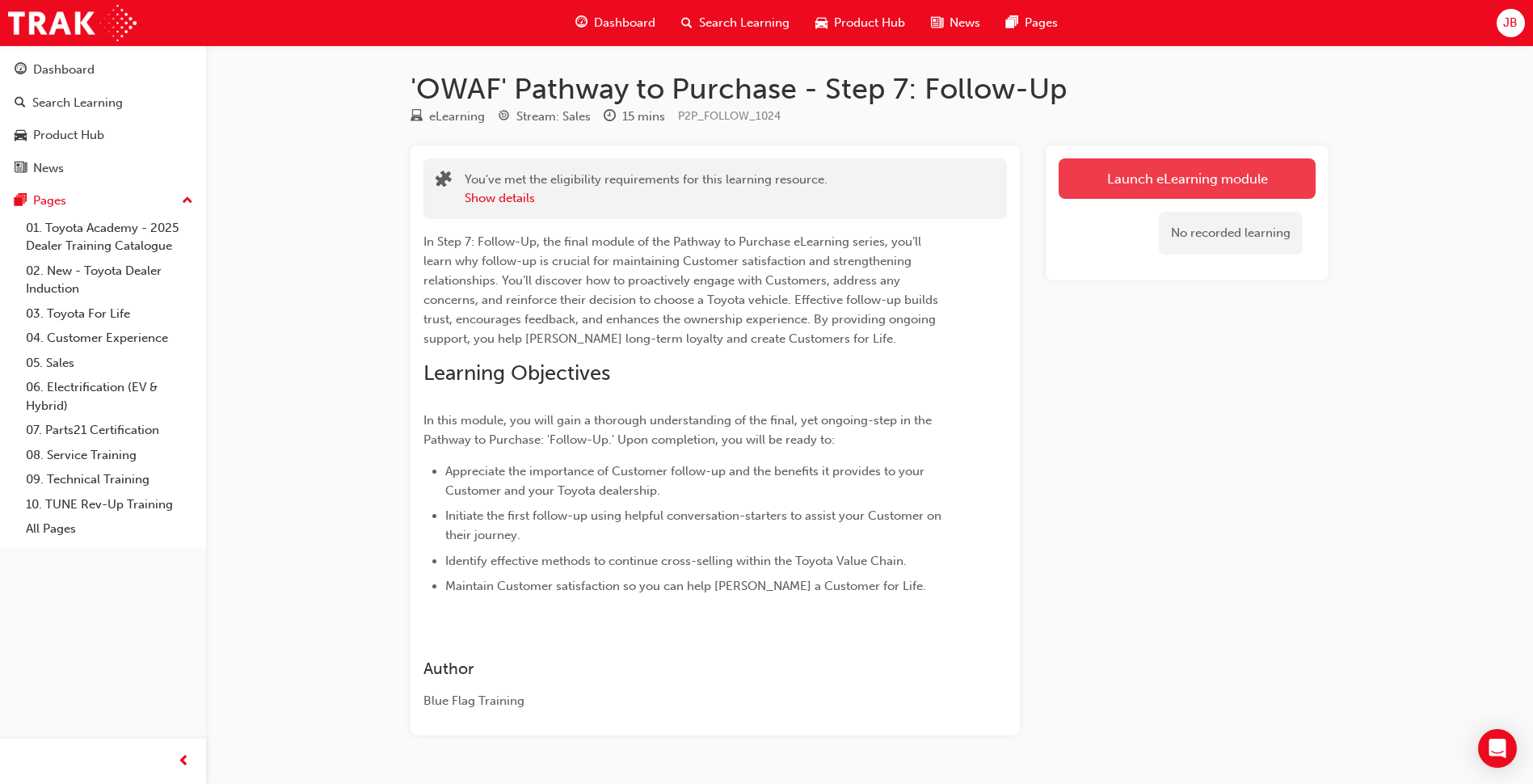
click at [1152, 182] on link "Launch eLearning module" at bounding box center [1187, 179] width 257 height 41
